Goal: Check status

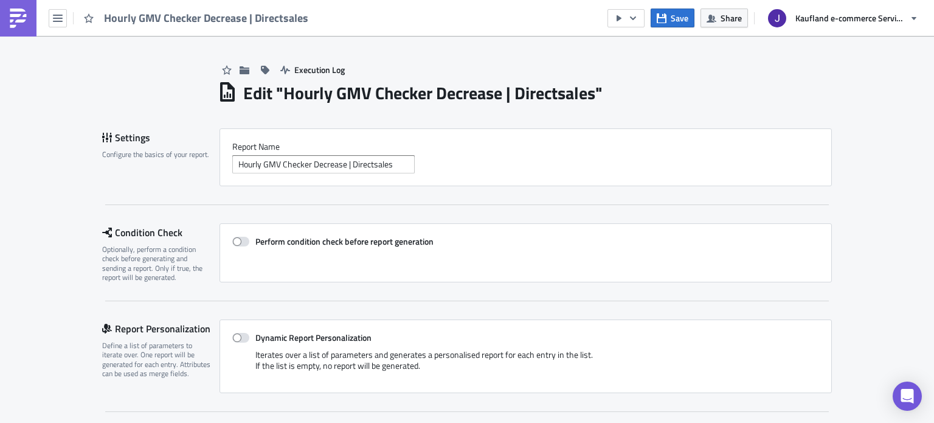
click at [30, 19] on link at bounding box center [18, 18] width 36 height 36
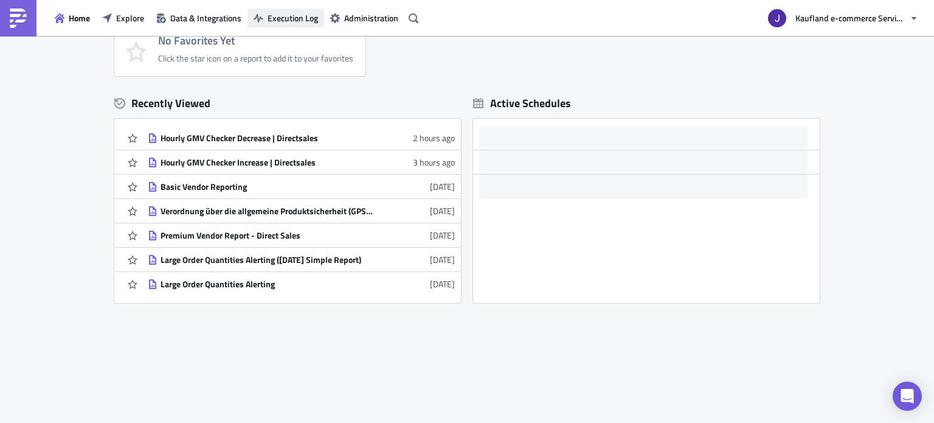
click at [284, 12] on span "Execution Log" at bounding box center [293, 18] width 50 height 13
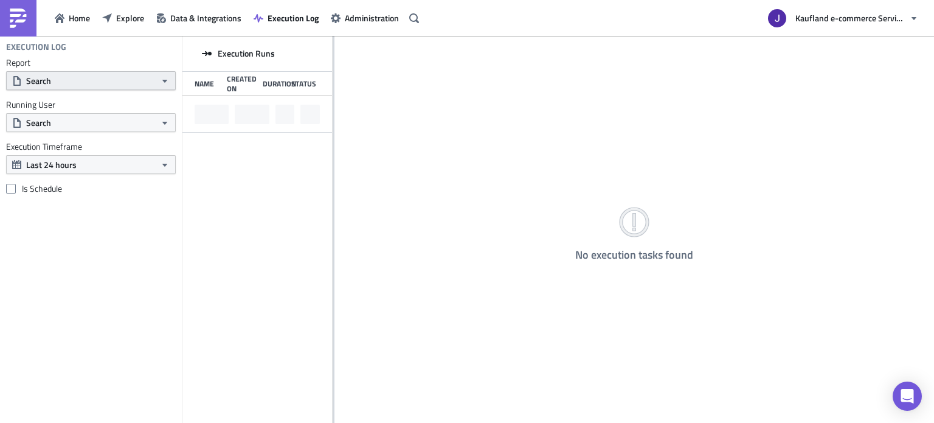
click at [88, 81] on button "Search" at bounding box center [91, 80] width 170 height 19
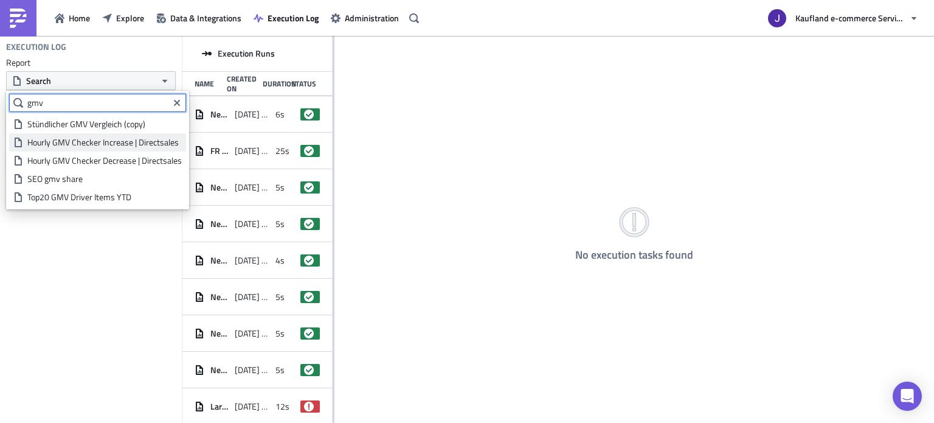
type input "gmv"
click at [86, 150] on link "Hourly GMV Checker Increase | Directsales" at bounding box center [97, 142] width 177 height 18
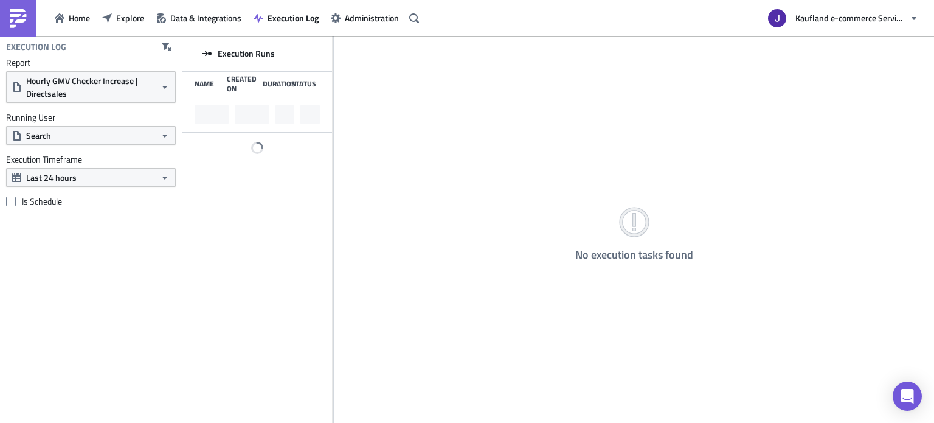
click at [86, 150] on div "Report Hourly GMV Checker Increase | Directsales Running User Search Execution …" at bounding box center [91, 132] width 182 height 150
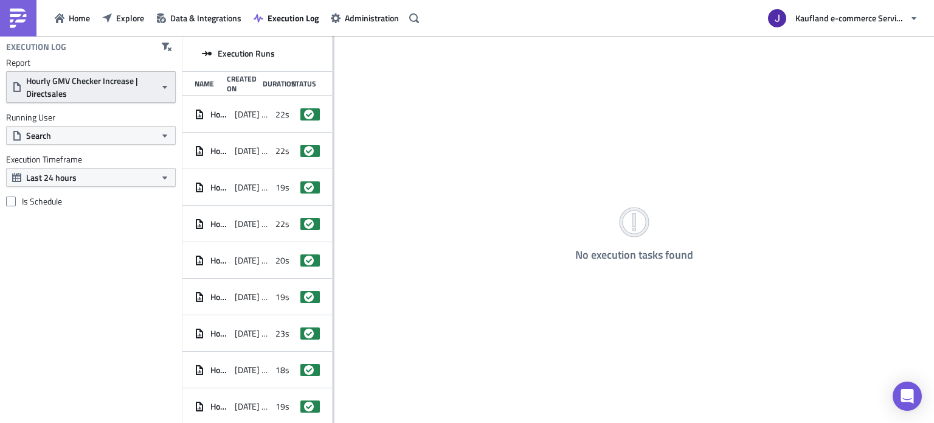
click at [107, 97] on span "Hourly GMV Checker Increase | Directsales" at bounding box center [91, 87] width 130 height 26
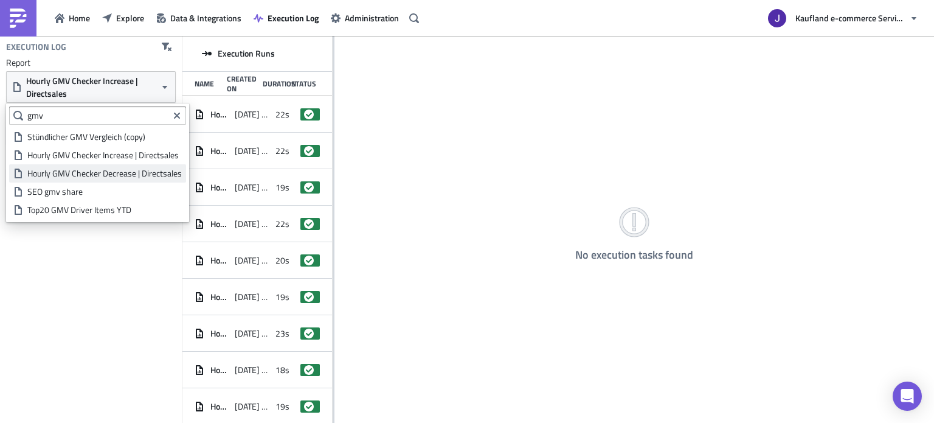
click at [120, 173] on div "Hourly GMV Checker Decrease | Directsales" at bounding box center [104, 173] width 154 height 12
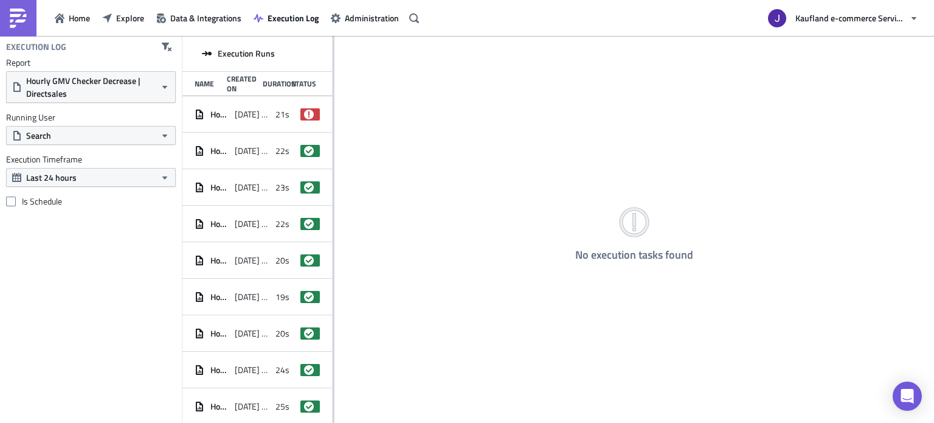
click at [265, 127] on div "Hourly GMV Checker Decrease | Directsales [DATE] 10:16 21s failed" at bounding box center [257, 114] width 150 height 36
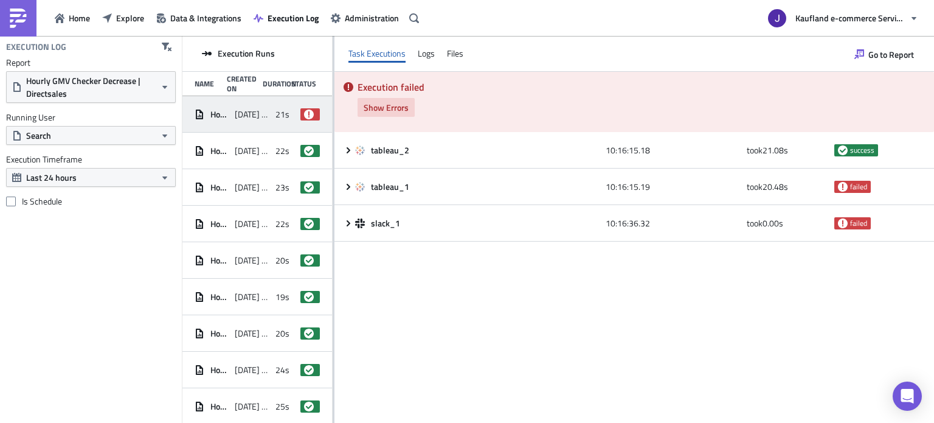
click at [407, 114] on button "Show Errors" at bounding box center [386, 107] width 57 height 19
